Goal: Find specific page/section: Find specific page/section

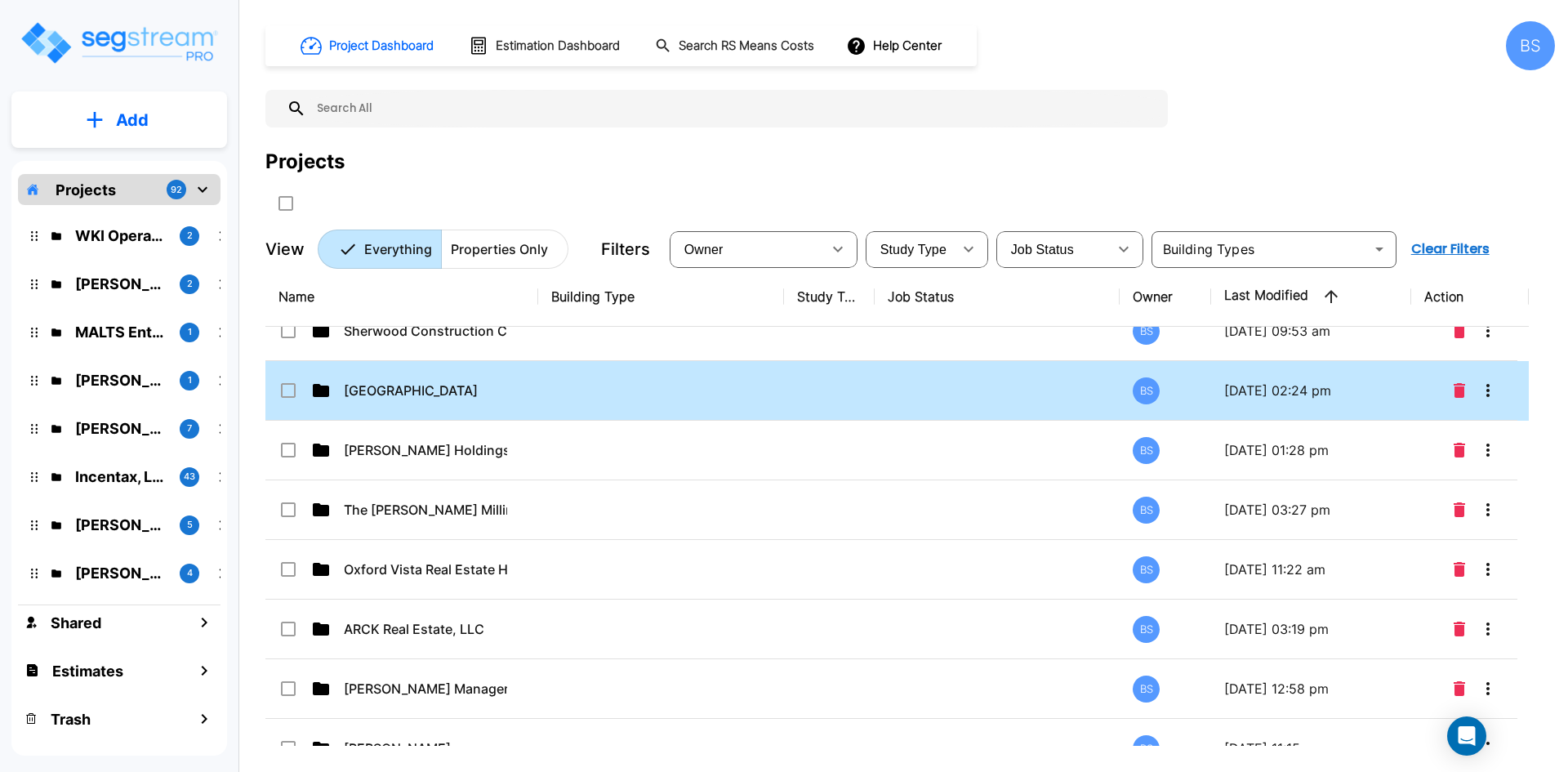
scroll to position [1879, 0]
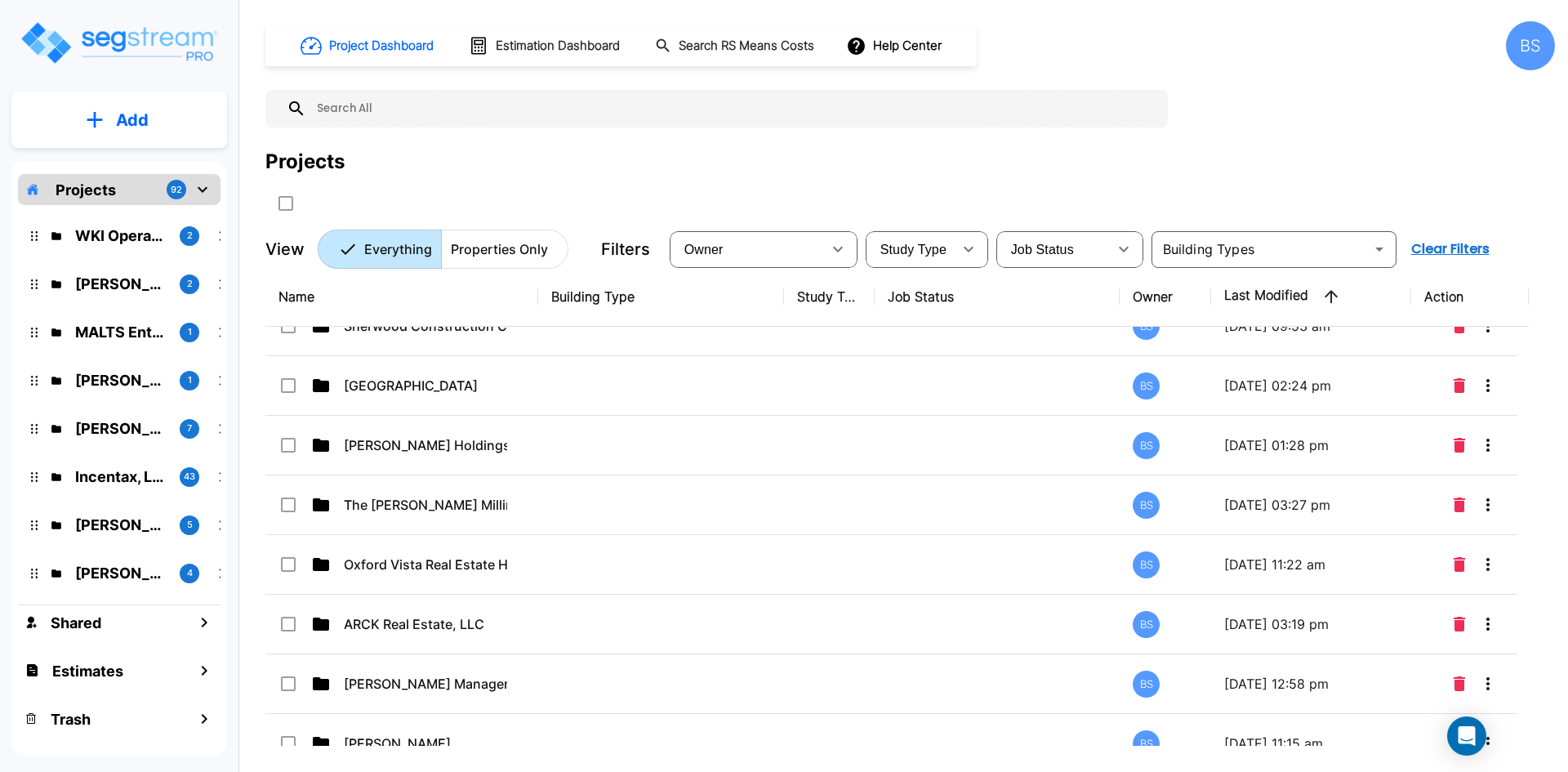
drag, startPoint x: 464, startPoint y: 165, endPoint x: 454, endPoint y: 46, distance: 119.4
click at [464, 162] on div "Projects" at bounding box center [910, 162] width 1289 height 30
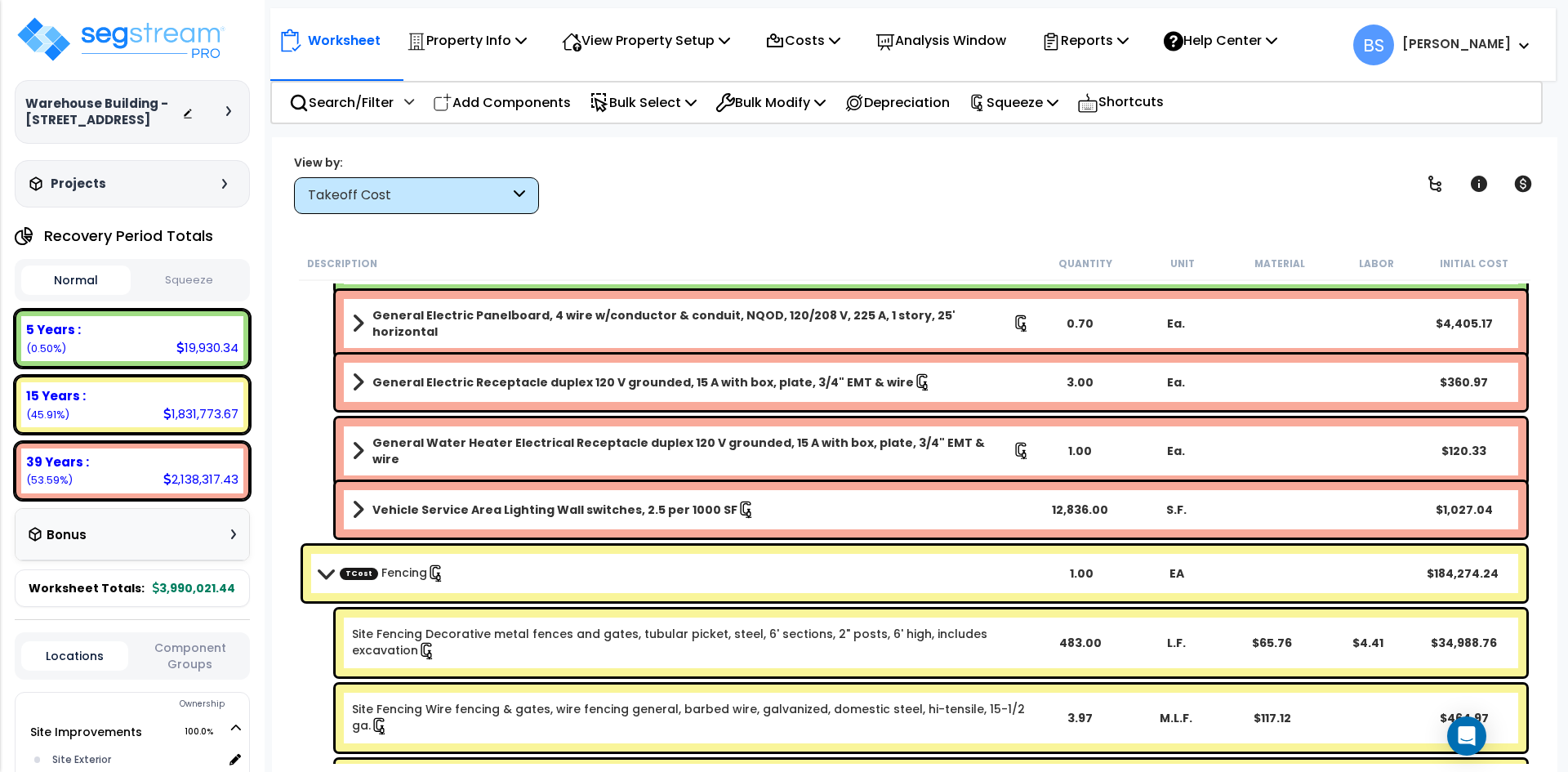
scroll to position [2382, 0]
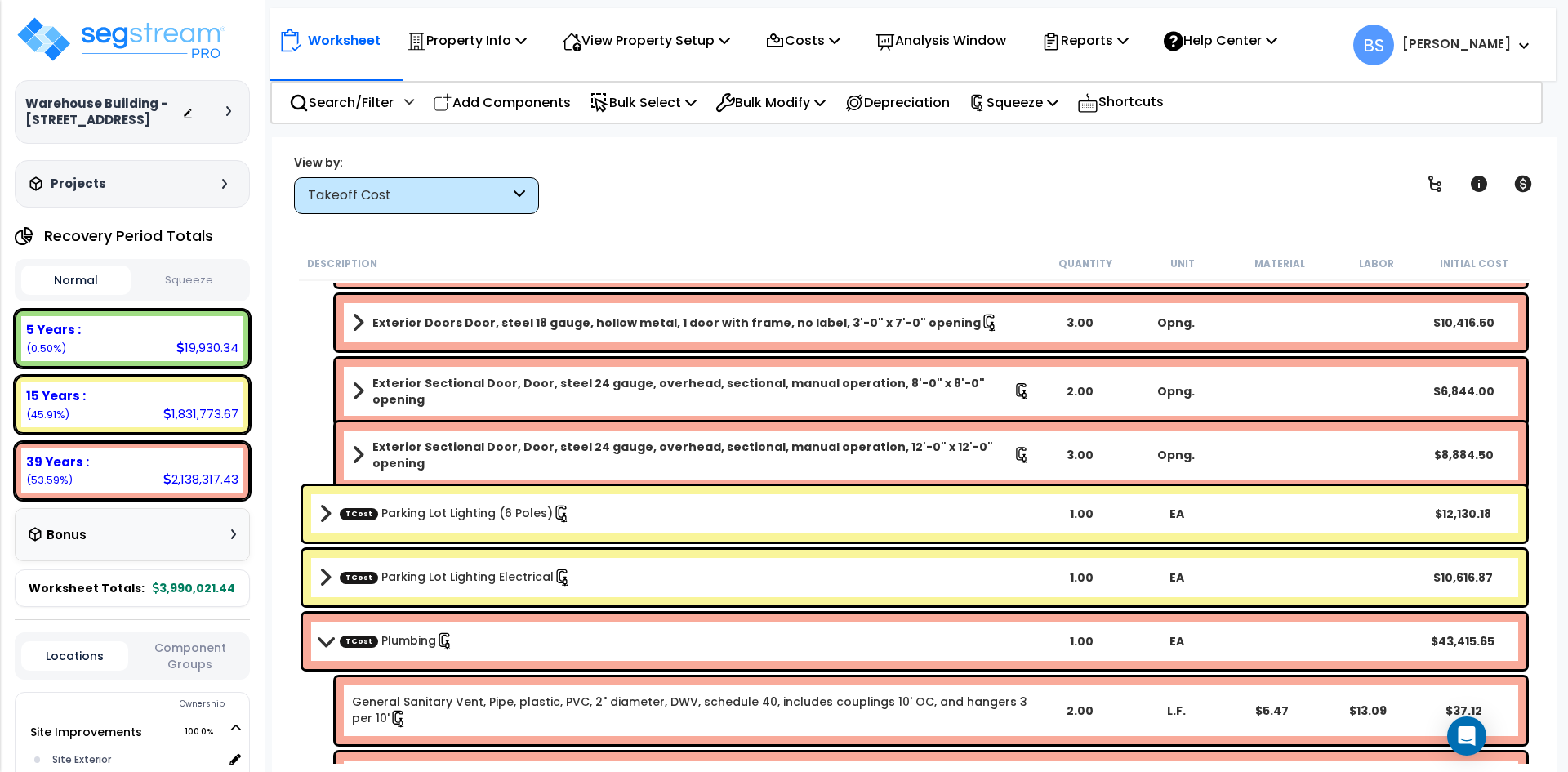
scroll to position [3200, 0]
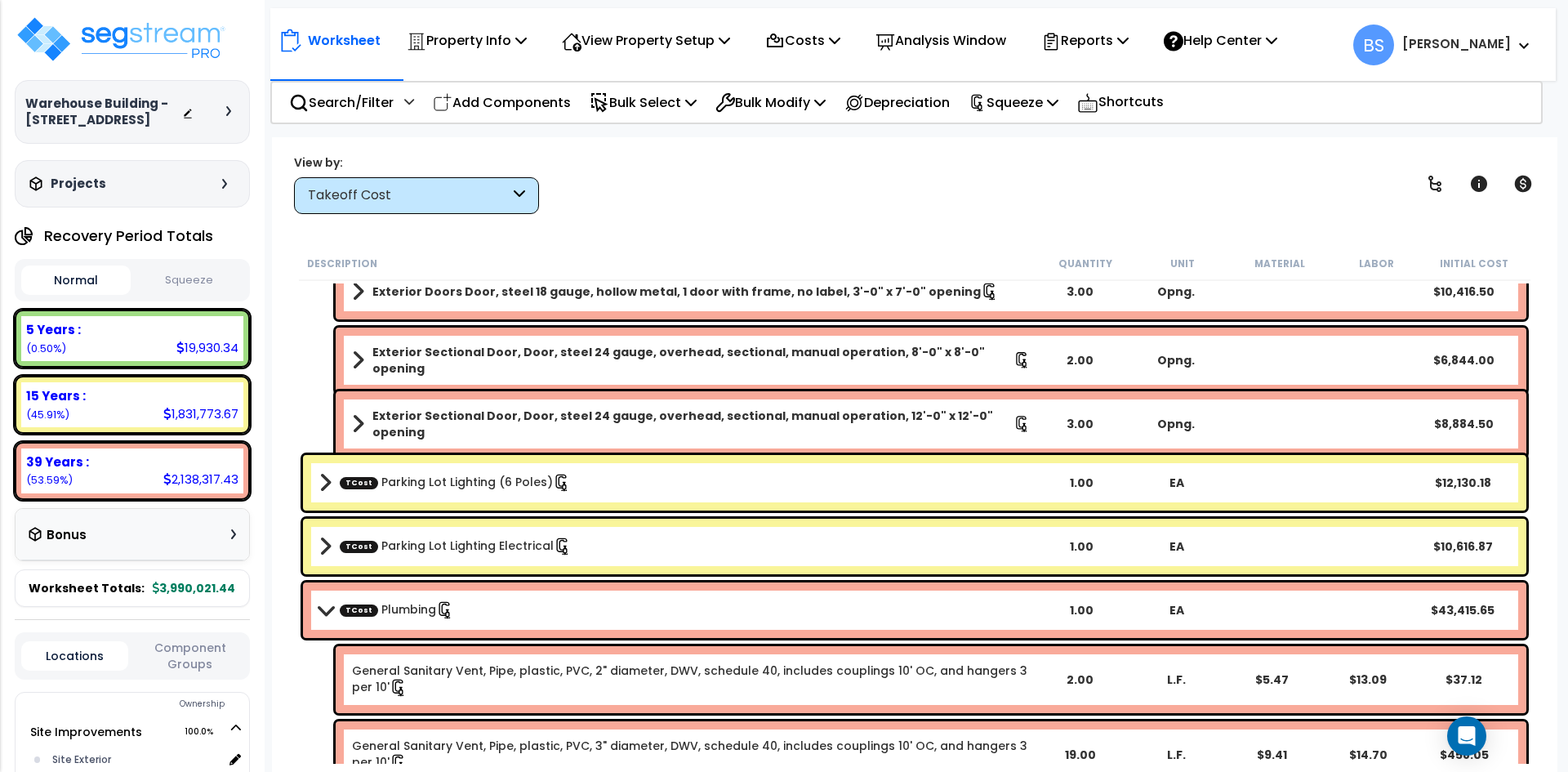
click at [302, 367] on div "Exterior Sectional Door, Door, steel 24 gauge, overhead, sectional, manual oper…" at bounding box center [915, 360] width 1231 height 74
